Goal: Task Accomplishment & Management: Manage account settings

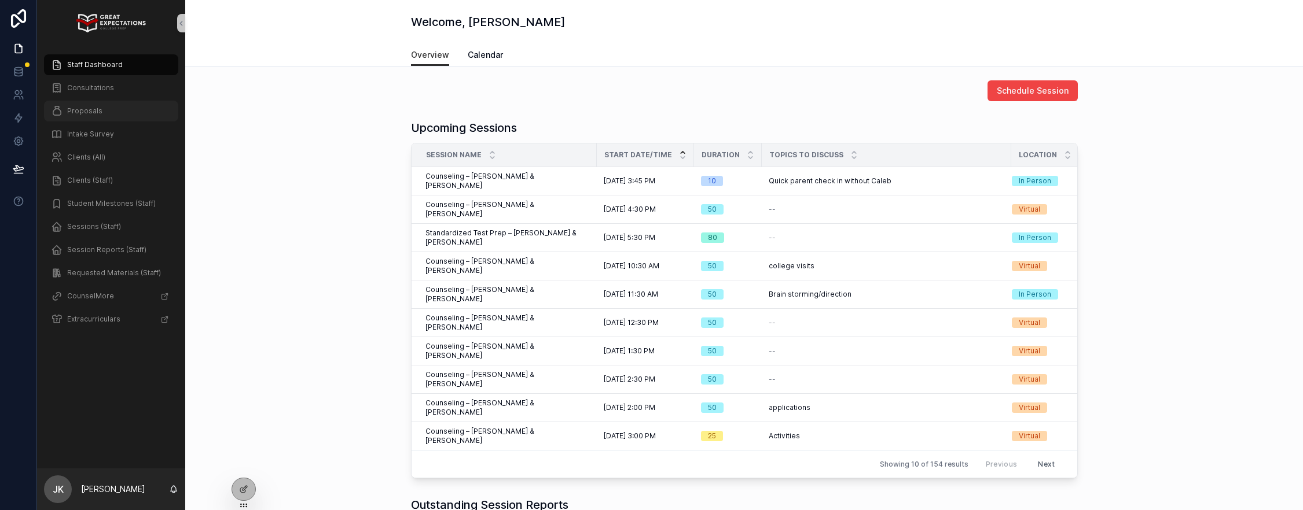
click at [112, 114] on div "Proposals" at bounding box center [111, 111] width 120 height 19
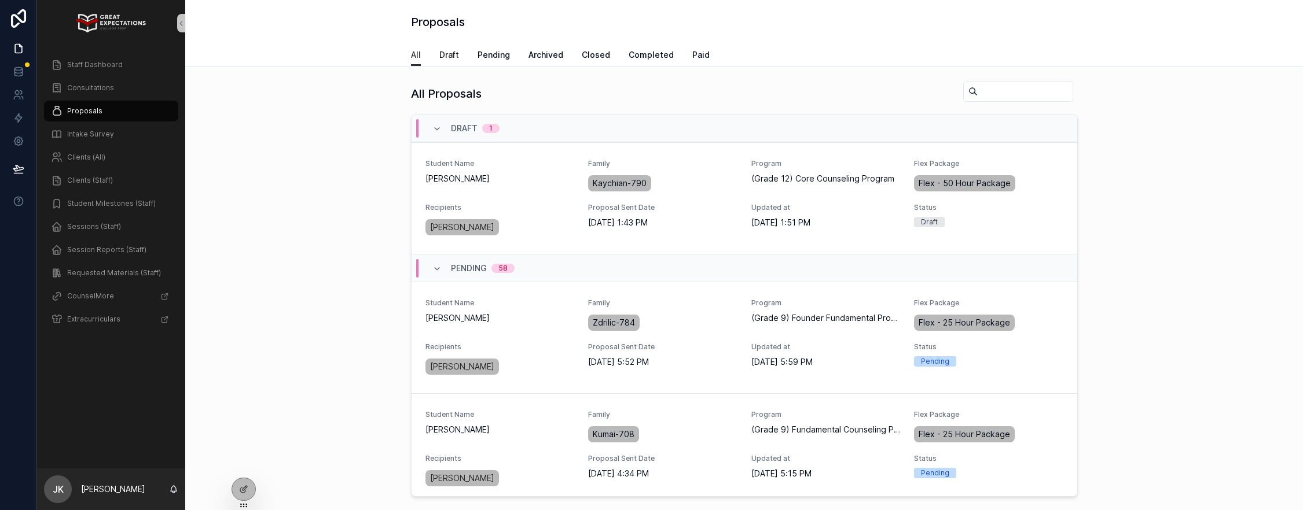
click at [453, 57] on span "Draft" at bounding box center [449, 55] width 20 height 12
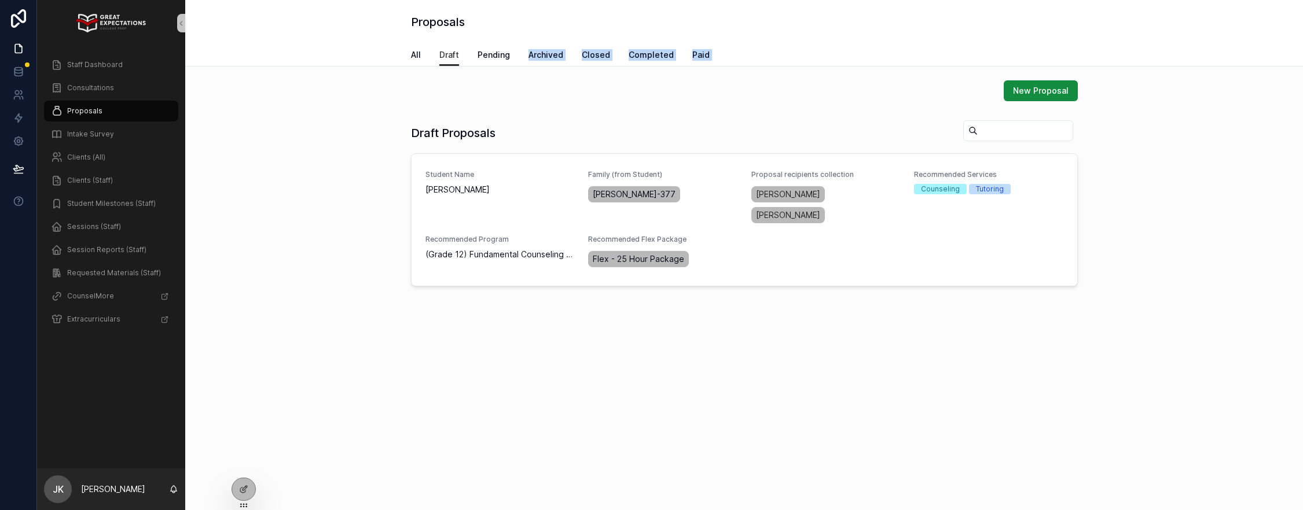
click at [488, 66] on div "Proposals Draft All Draft Pending Archived Closed Completed Paid New Proposal D…" at bounding box center [744, 192] width 1118 height 384
click at [488, 57] on span "Pending" at bounding box center [493, 55] width 32 height 12
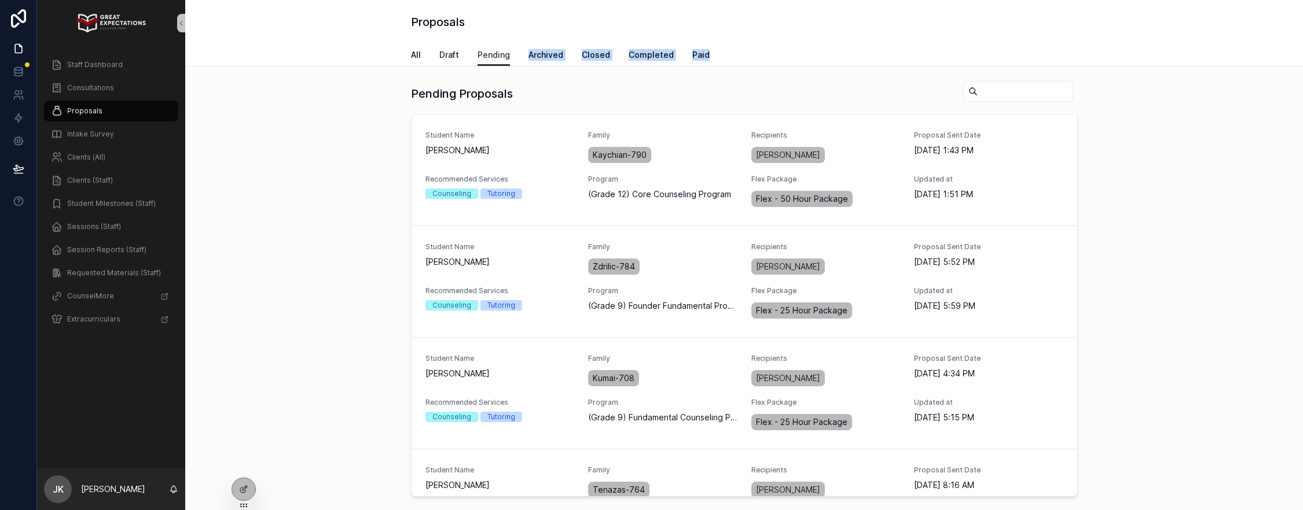
click at [450, 56] on span "Draft" at bounding box center [449, 55] width 20 height 12
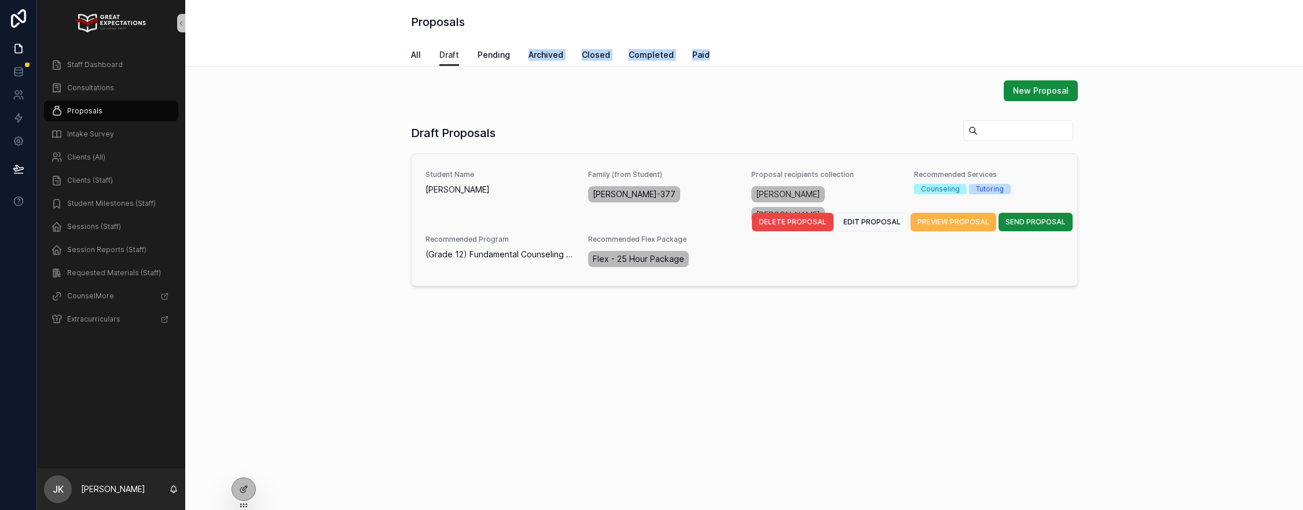
click at [967, 218] on span "PREVIEW PROPOSAL" at bounding box center [953, 222] width 72 height 9
click at [1045, 218] on span "SEND PROPOSAL" at bounding box center [1035, 222] width 60 height 9
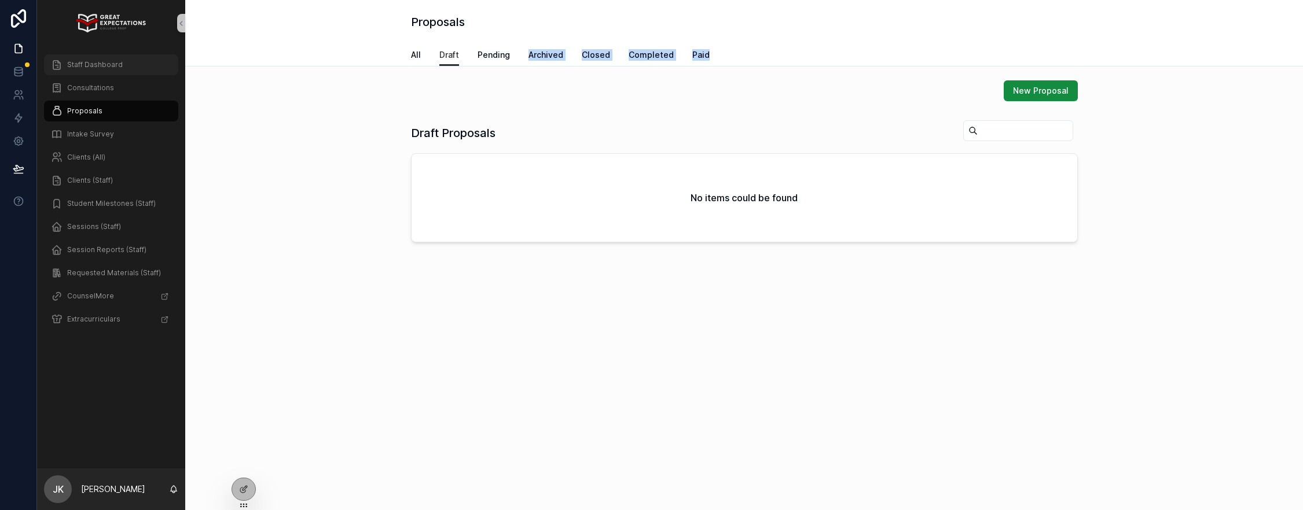
click at [87, 63] on span "Staff Dashboard" at bounding box center [95, 64] width 56 height 9
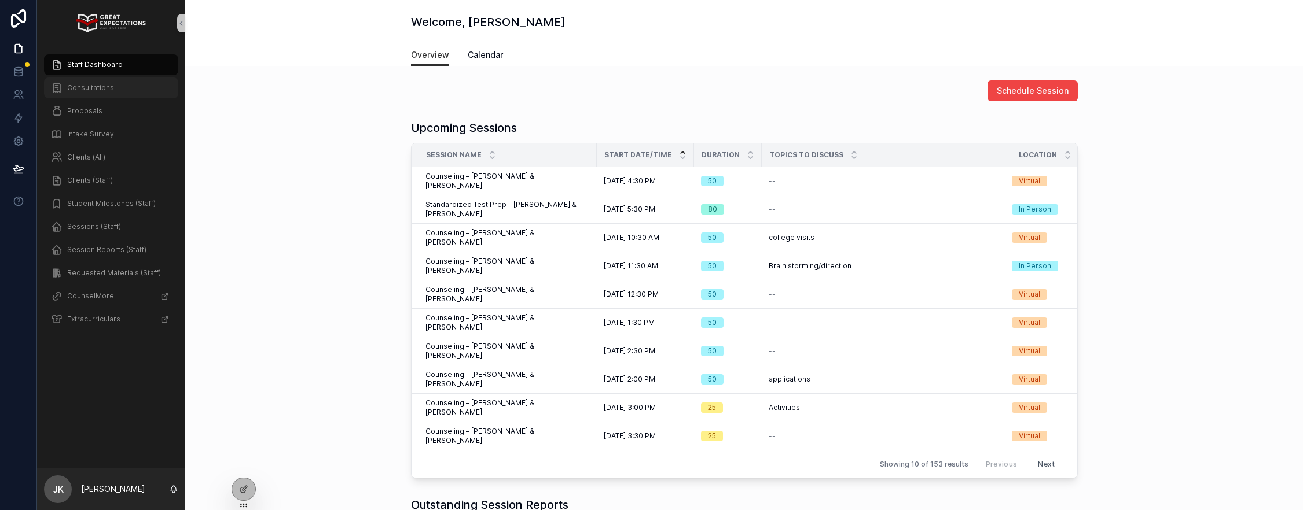
click at [85, 89] on span "Consultations" at bounding box center [90, 87] width 47 height 9
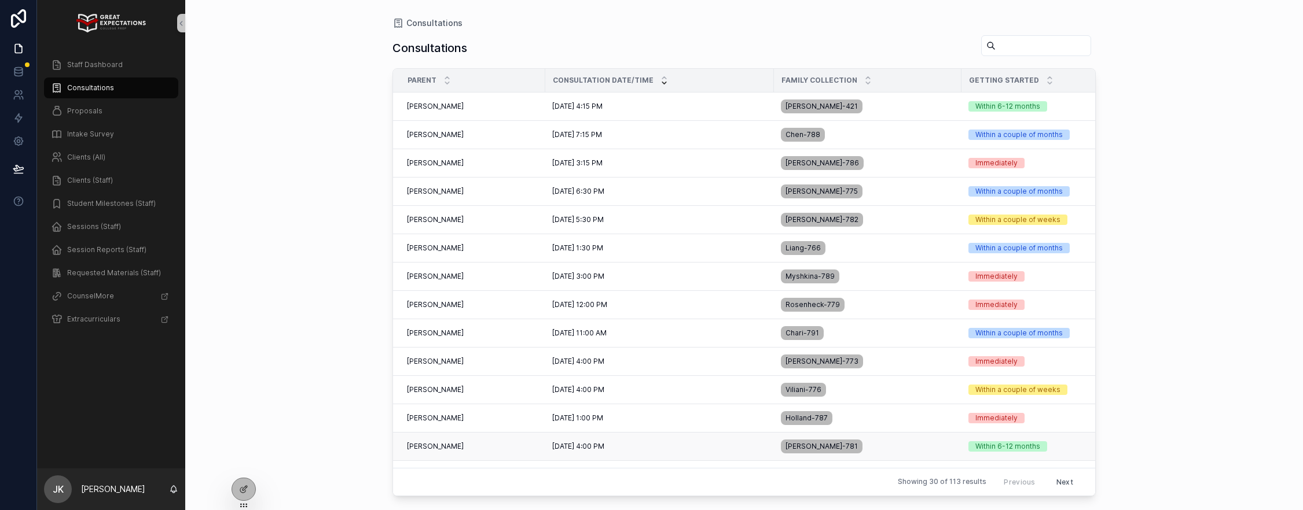
click at [695, 442] on div "[DATE] 4:00 PM [DATE] 4:00 PM" at bounding box center [659, 446] width 215 height 9
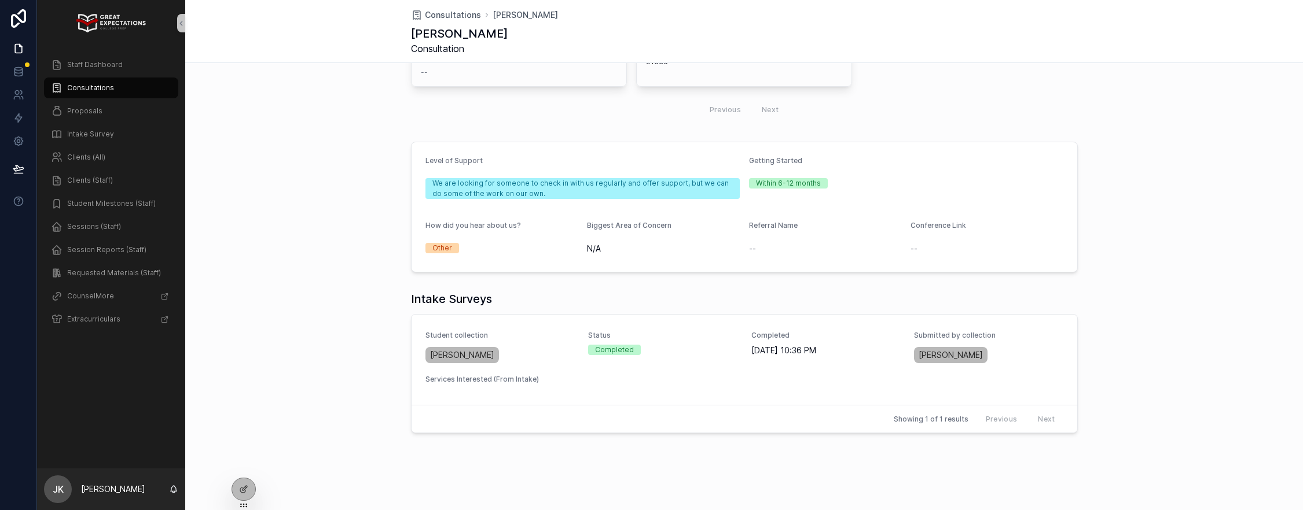
scroll to position [346, 0]
click at [546, 346] on div "[PERSON_NAME]" at bounding box center [499, 354] width 149 height 21
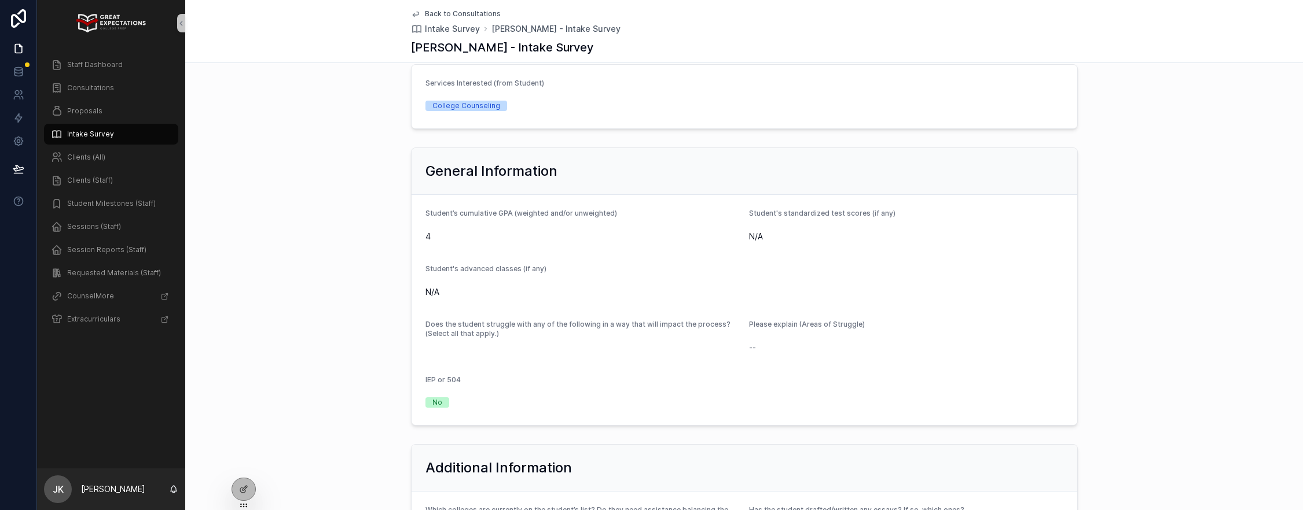
scroll to position [102, 0]
